Goal: Contribute content

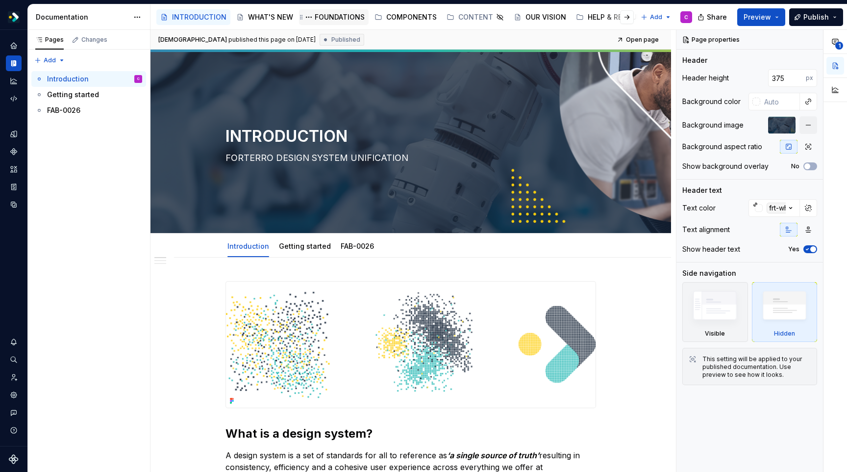
click at [329, 18] on div "FOUNDATIONS" at bounding box center [340, 17] width 50 height 10
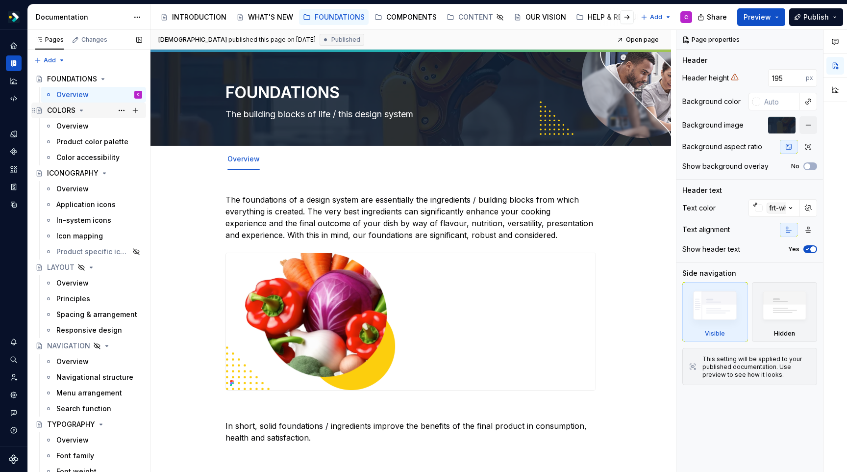
click at [62, 117] on div "COLORS" at bounding box center [94, 110] width 95 height 14
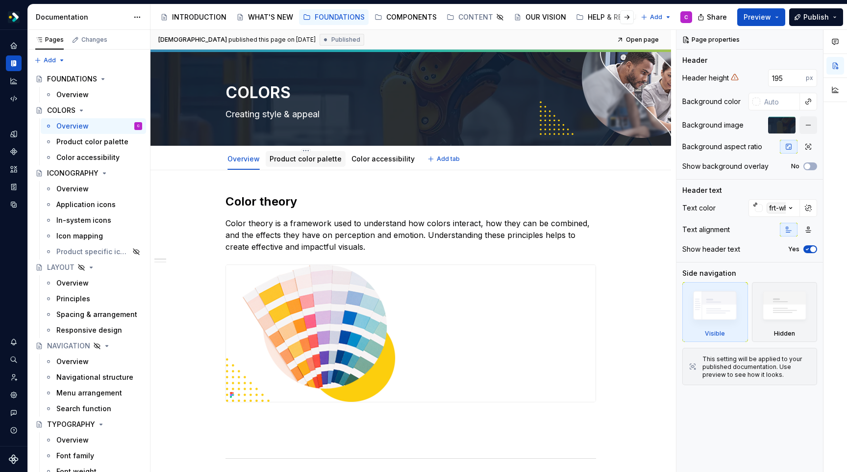
click at [304, 158] on link "Product color palette" at bounding box center [306, 158] width 72 height 8
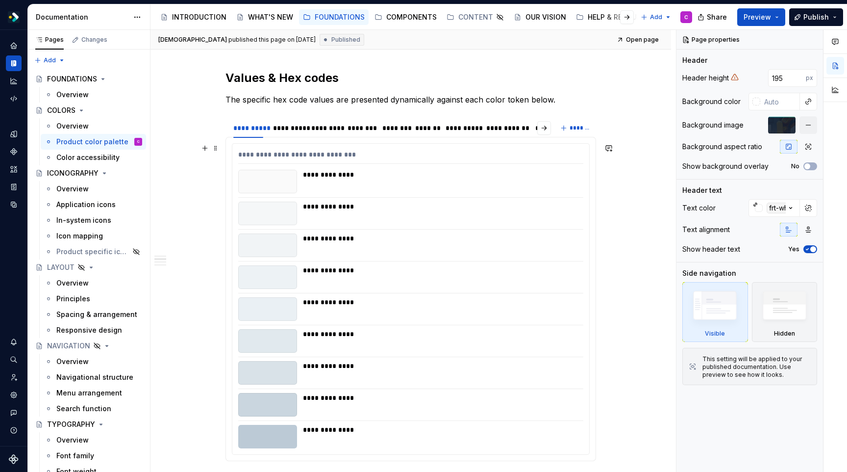
scroll to position [309, 0]
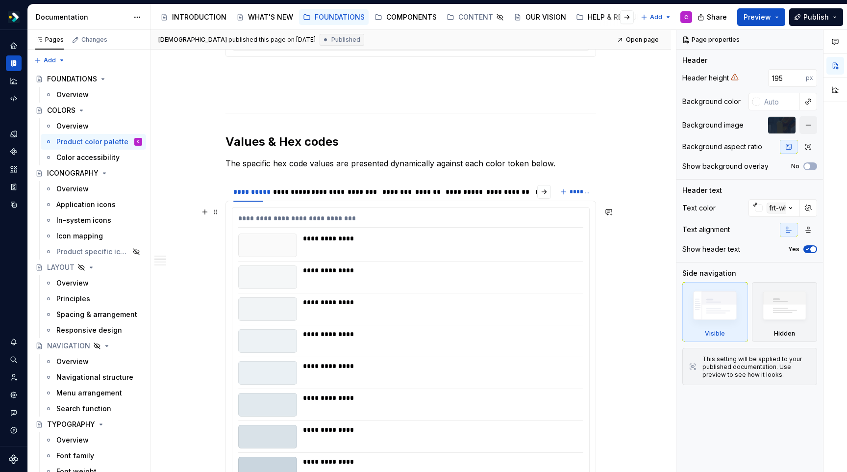
click at [438, 240] on div "**********" at bounding box center [440, 238] width 275 height 10
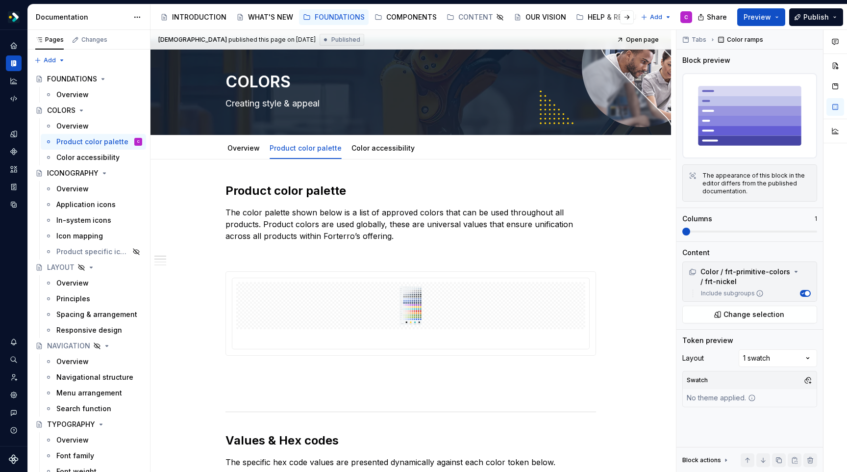
scroll to position [0, 0]
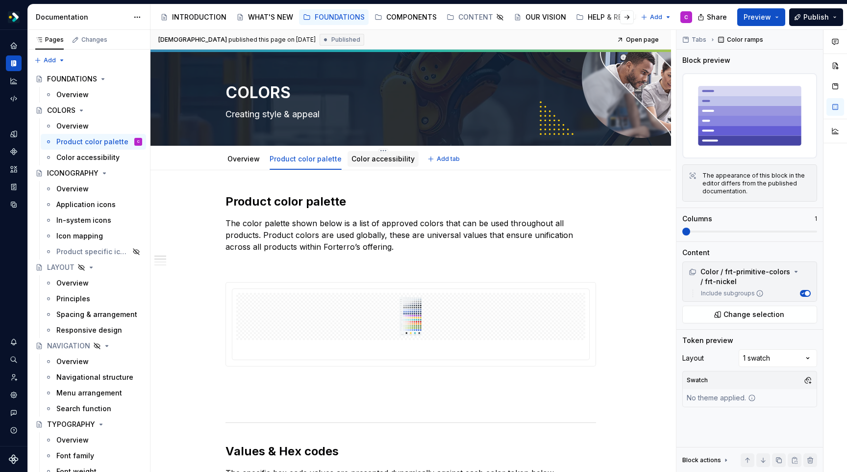
click at [391, 164] on div "Color accessibility" at bounding box center [383, 159] width 63 height 12
click at [369, 159] on link "Color accessibility" at bounding box center [383, 158] width 63 height 8
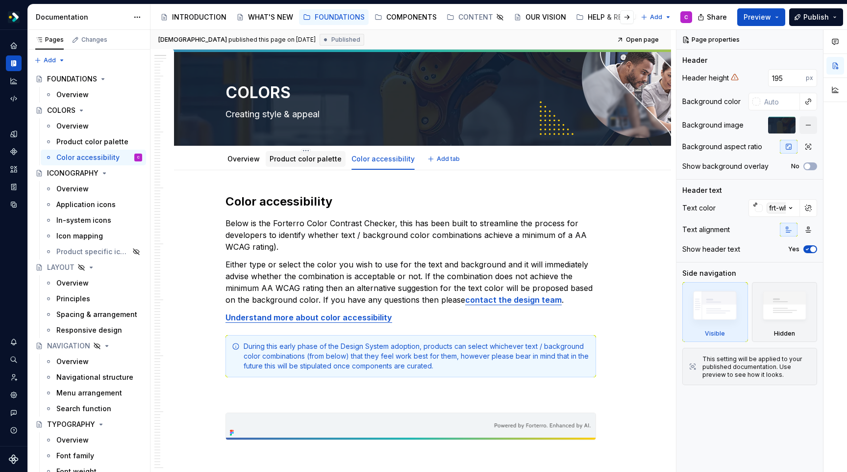
click at [293, 159] on link "Product color palette" at bounding box center [306, 158] width 72 height 8
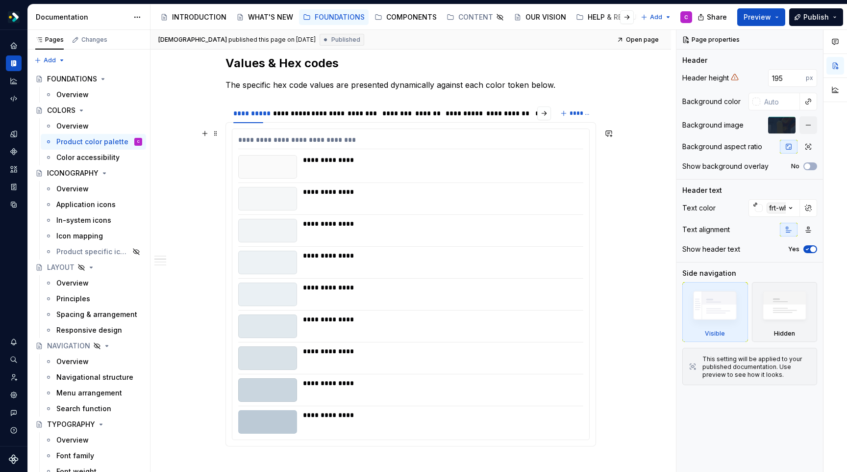
scroll to position [401, 0]
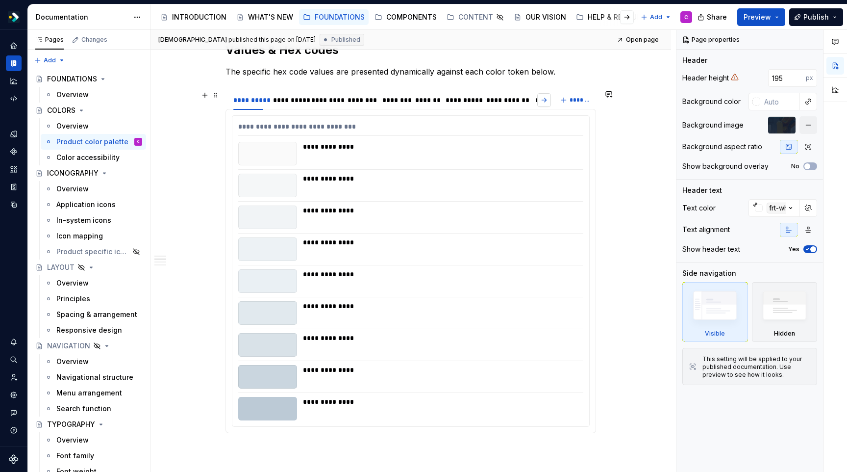
click at [547, 99] on button "button" at bounding box center [544, 100] width 14 height 14
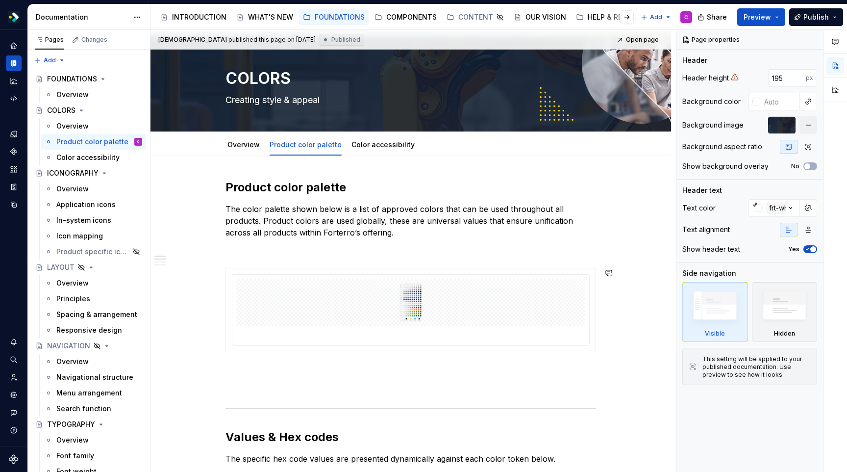
scroll to position [0, 0]
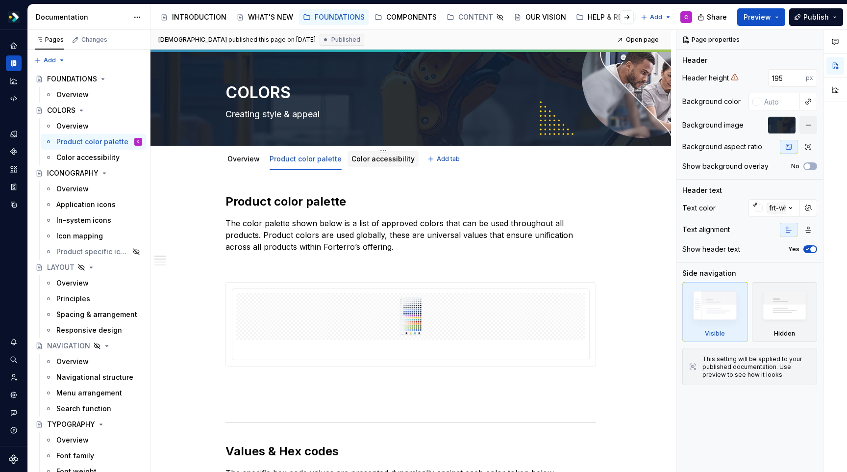
click at [369, 159] on link "Color accessibility" at bounding box center [383, 158] width 63 height 8
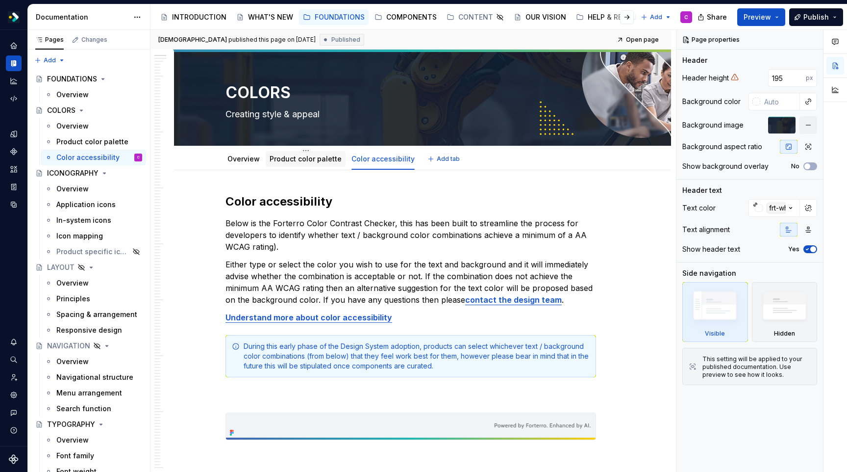
click at [321, 161] on link "Product color palette" at bounding box center [306, 158] width 72 height 8
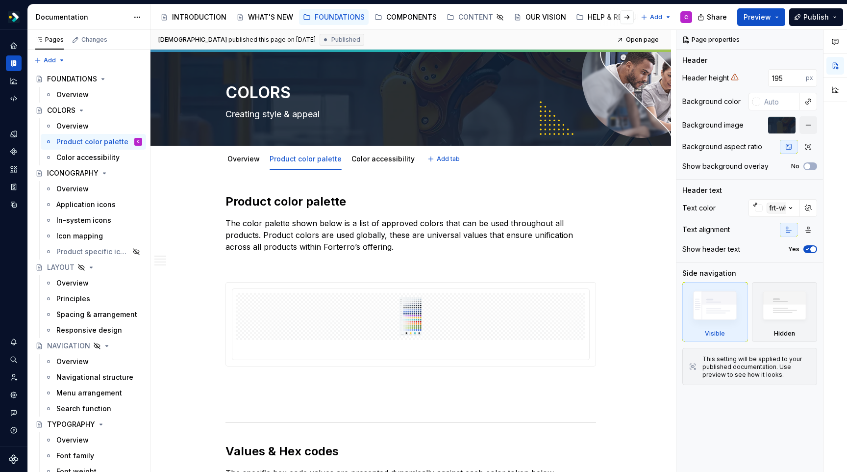
type textarea "*"
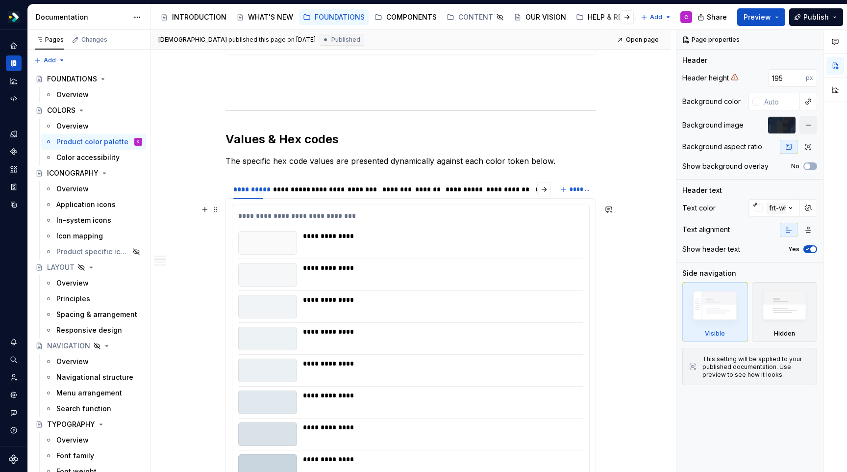
scroll to position [281, 0]
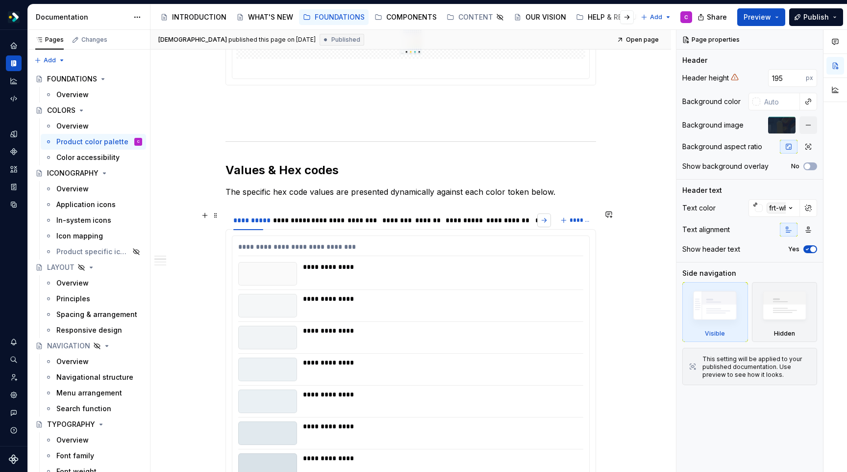
click at [541, 221] on button "button" at bounding box center [544, 220] width 14 height 14
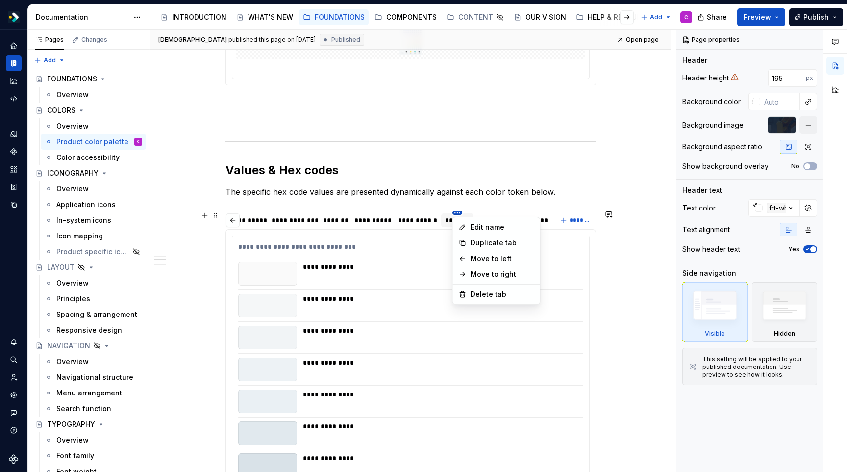
click at [459, 211] on html "* FORTERRO GROUP * C Design system data Documentation Accessibility guide for t…" at bounding box center [423, 236] width 847 height 472
click at [477, 237] on div "Duplicate tab" at bounding box center [496, 243] width 83 height 16
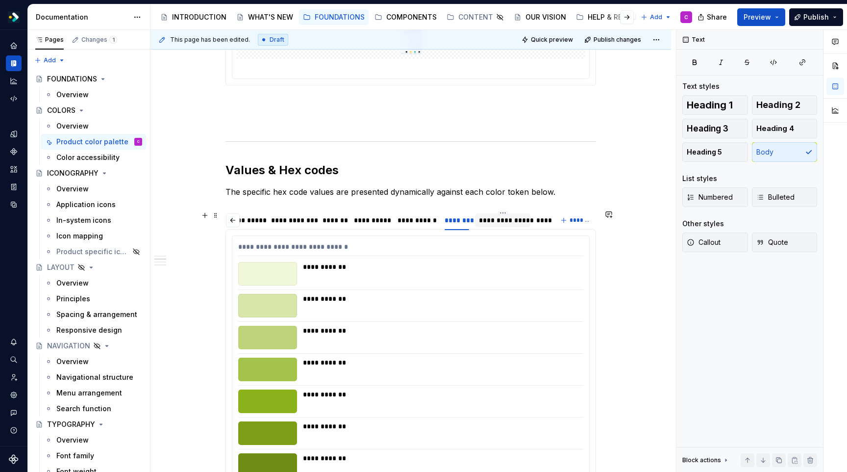
click at [497, 221] on div "**********" at bounding box center [503, 220] width 48 height 10
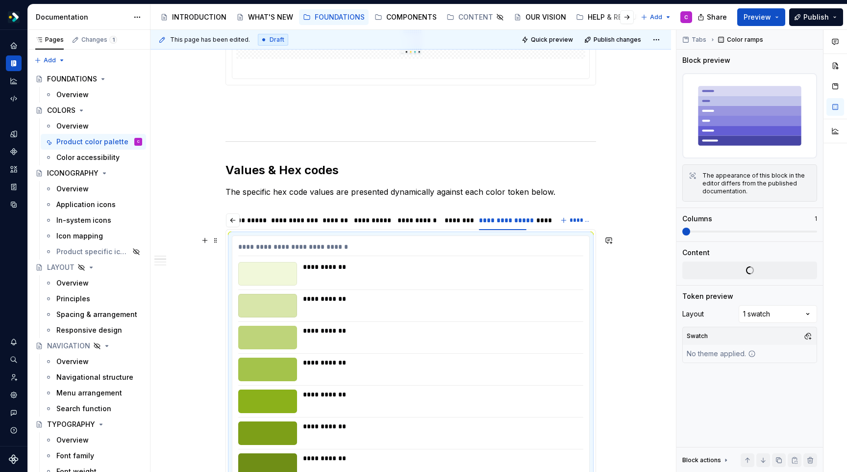
click at [427, 270] on div "**********" at bounding box center [440, 267] width 275 height 10
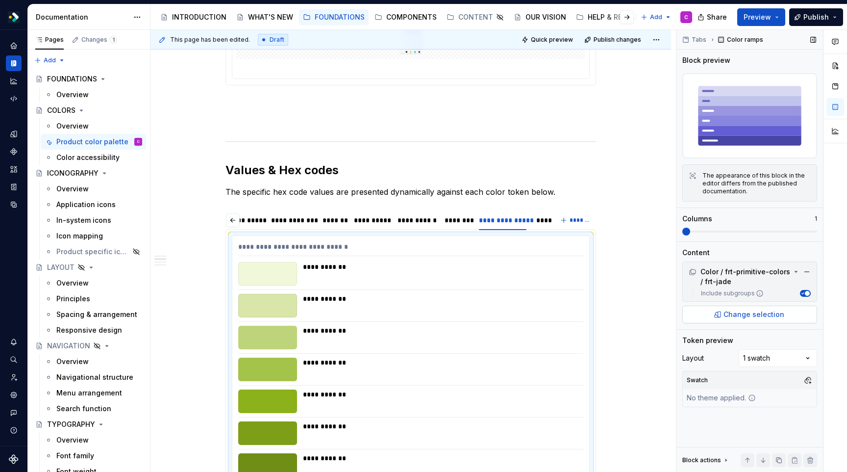
click at [750, 314] on span "Change selection" at bounding box center [754, 314] width 61 height 10
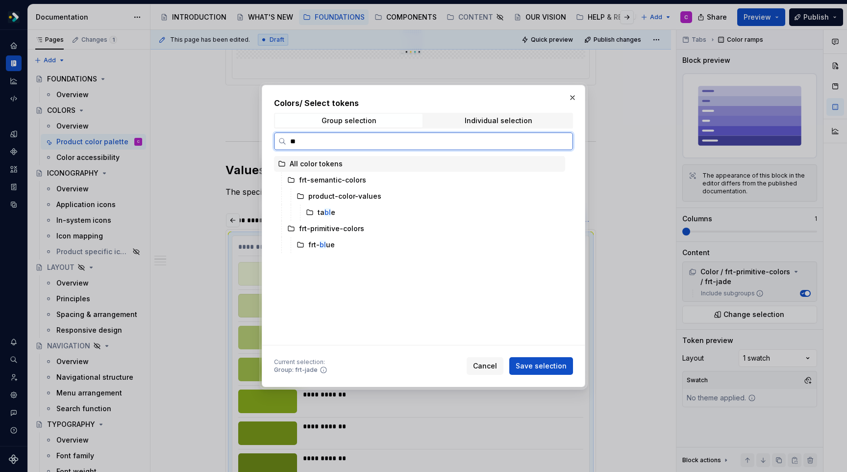
type input "***"
click at [343, 195] on div "frt- blu e" at bounding box center [429, 196] width 273 height 16
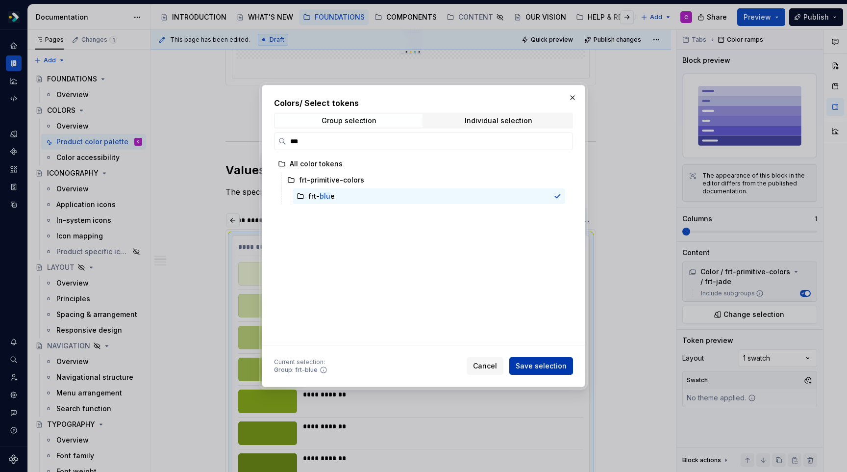
click at [535, 370] on span "Save selection" at bounding box center [541, 366] width 51 height 10
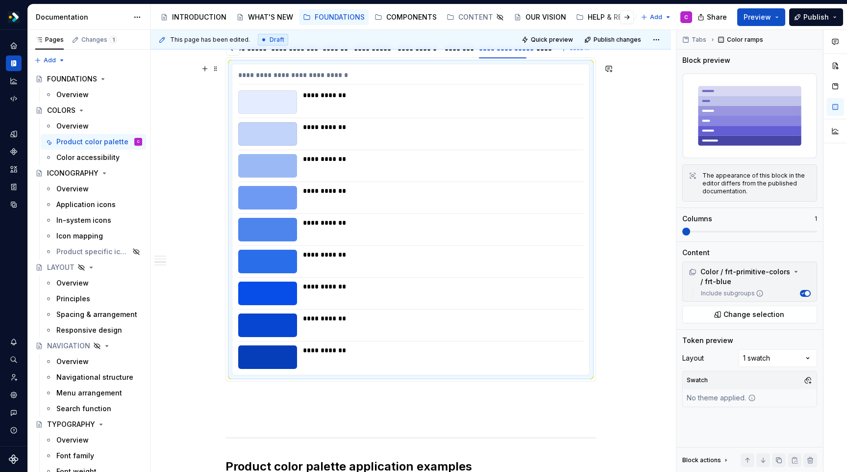
scroll to position [366, 0]
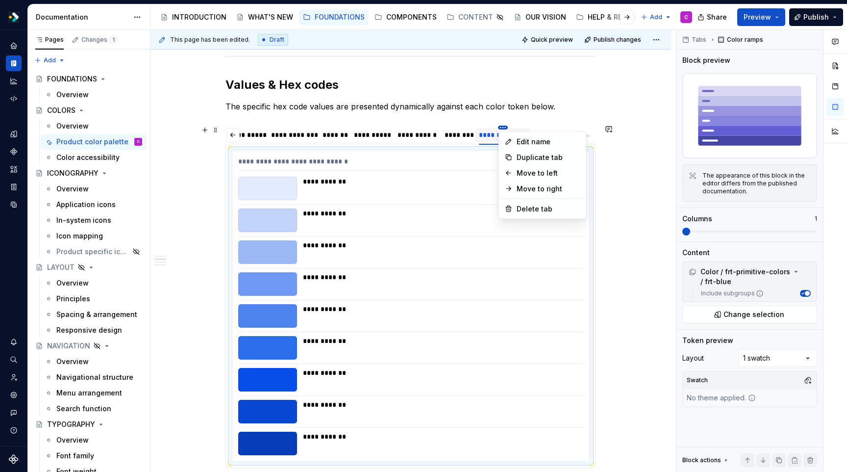
click at [505, 128] on html "* FORTERRO GROUP * C Design system data Documentation Accessibility guide for t…" at bounding box center [423, 236] width 847 height 472
click at [521, 143] on div "Edit name" at bounding box center [549, 142] width 64 height 10
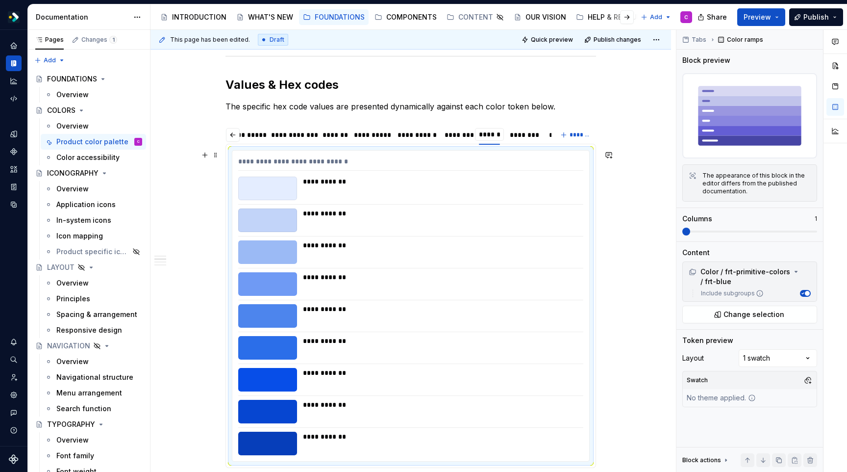
type input "********"
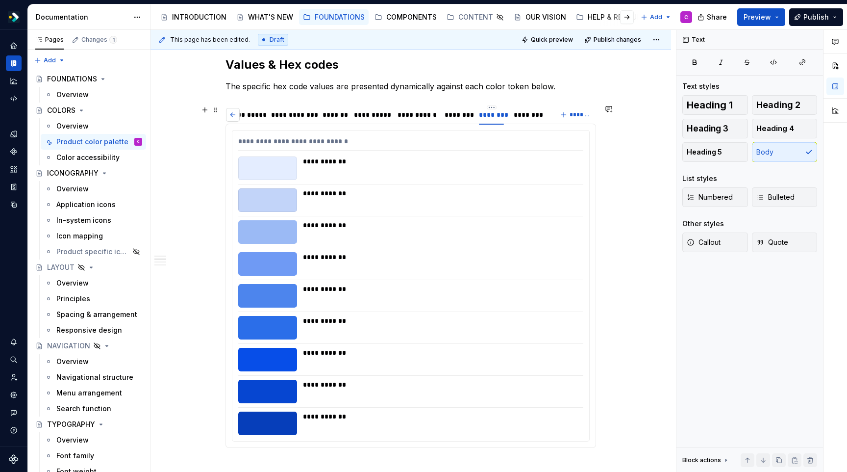
click at [232, 112] on button "button" at bounding box center [233, 115] width 14 height 14
click at [544, 118] on button "button" at bounding box center [544, 115] width 14 height 14
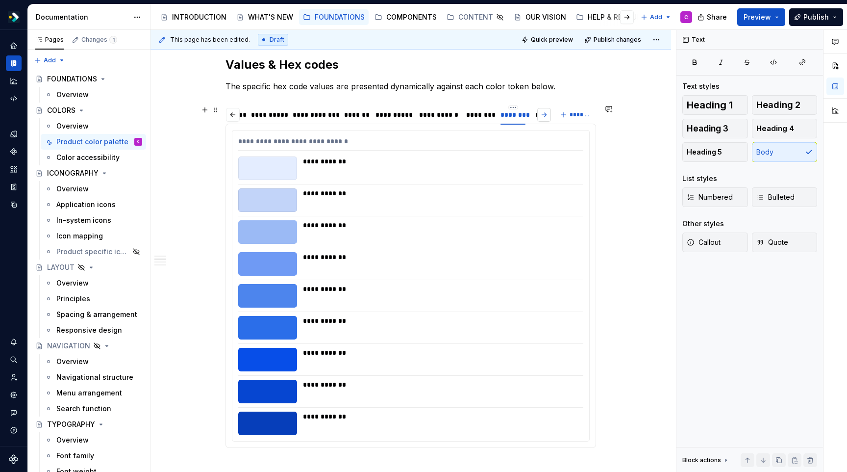
click at [544, 118] on button "button" at bounding box center [544, 115] width 14 height 14
click at [546, 117] on button "button" at bounding box center [544, 115] width 14 height 14
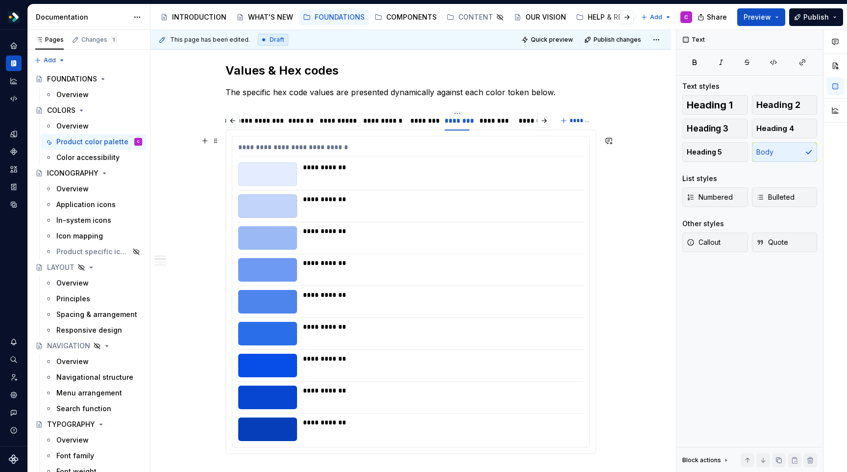
scroll to position [384, 0]
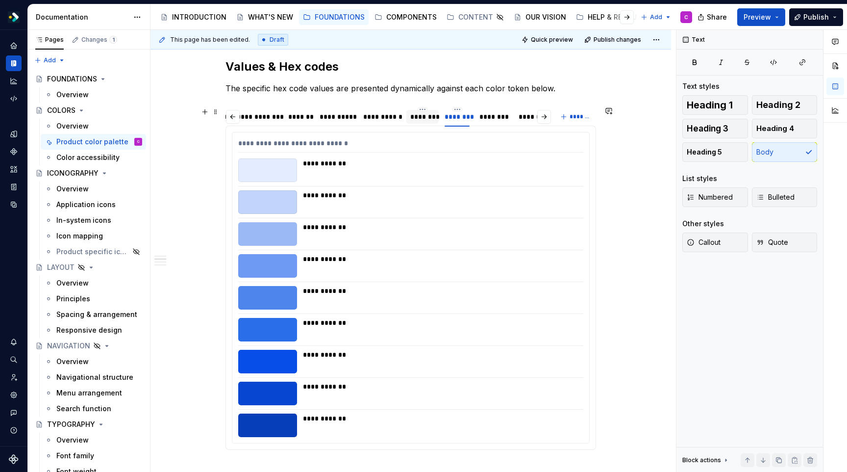
click at [428, 114] on div "********" at bounding box center [422, 117] width 25 height 10
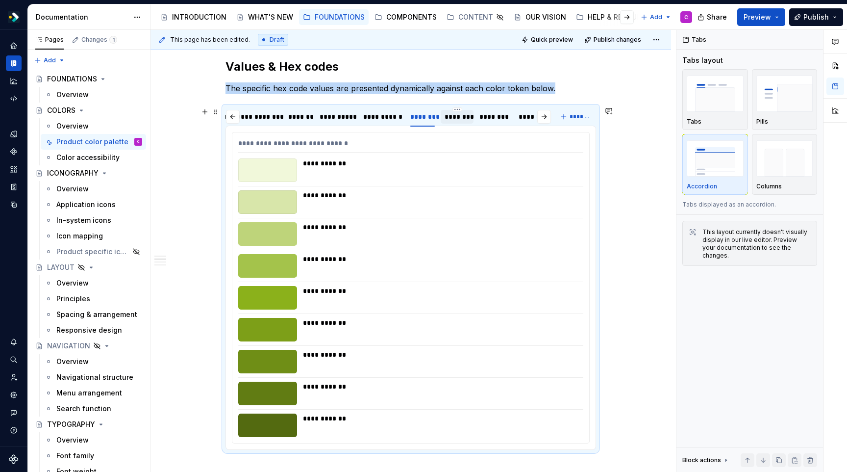
click at [456, 118] on div "********" at bounding box center [457, 117] width 25 height 10
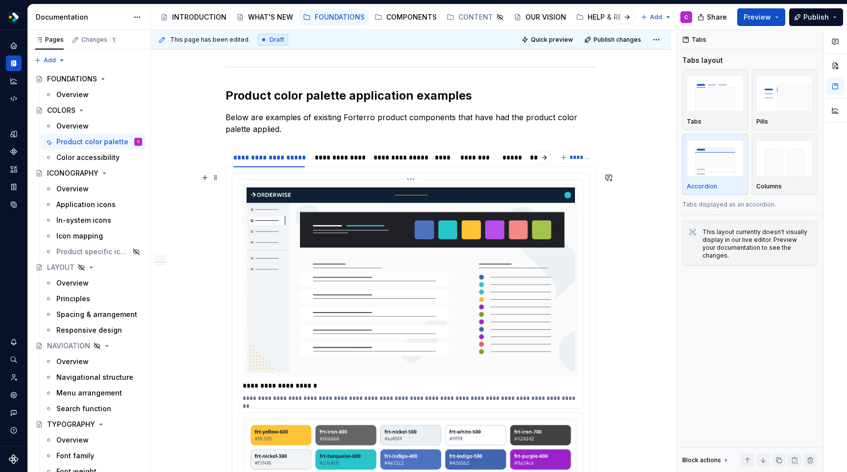
scroll to position [367, 0]
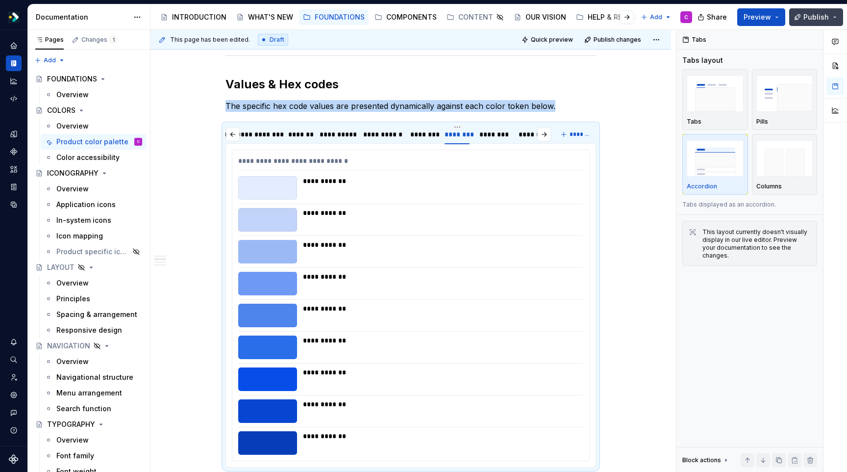
click at [837, 17] on button "Publish" at bounding box center [816, 17] width 54 height 18
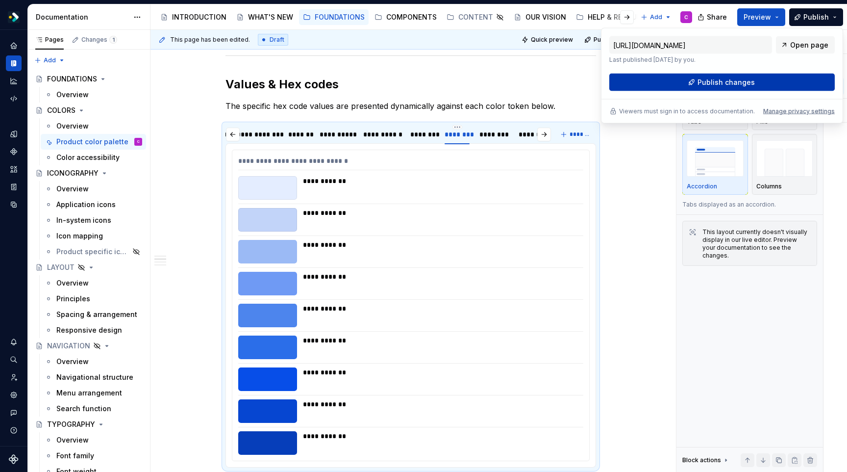
click at [752, 81] on span "Publish changes" at bounding box center [726, 82] width 57 height 10
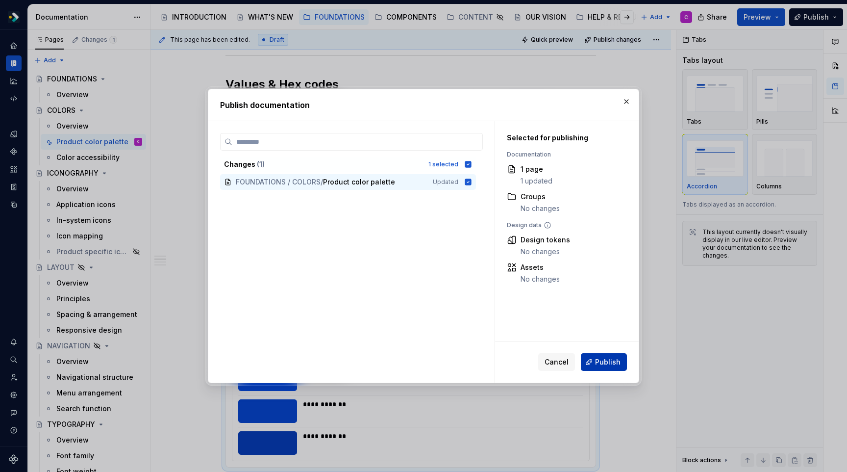
click at [606, 356] on button "Publish" at bounding box center [604, 362] width 46 height 18
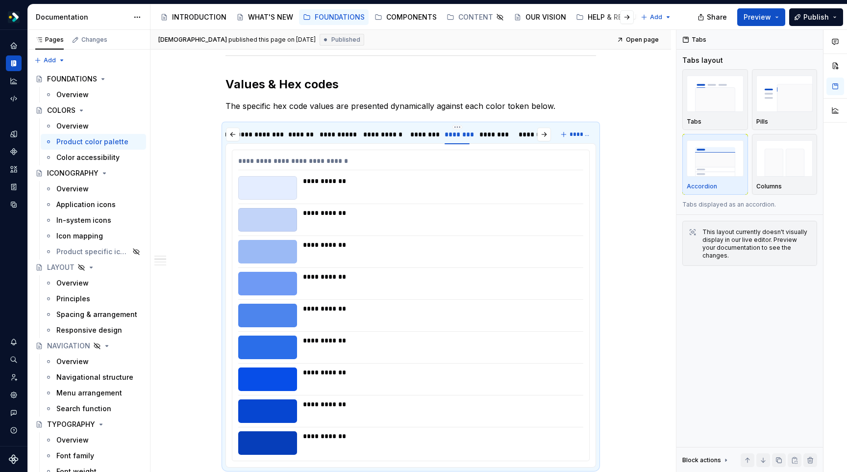
type textarea "*"
